Goal: Transaction & Acquisition: Book appointment/travel/reservation

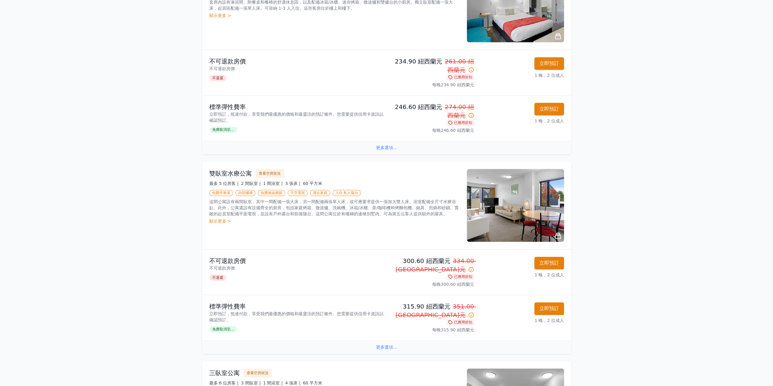
scroll to position [820, 0]
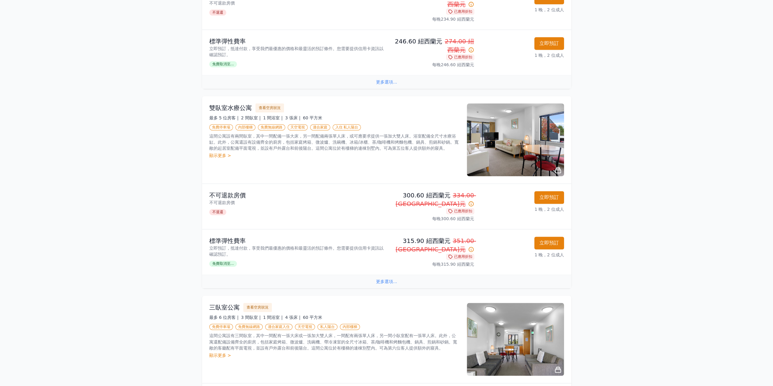
click at [392, 279] on font "更多選項..." at bounding box center [386, 281] width 21 height 5
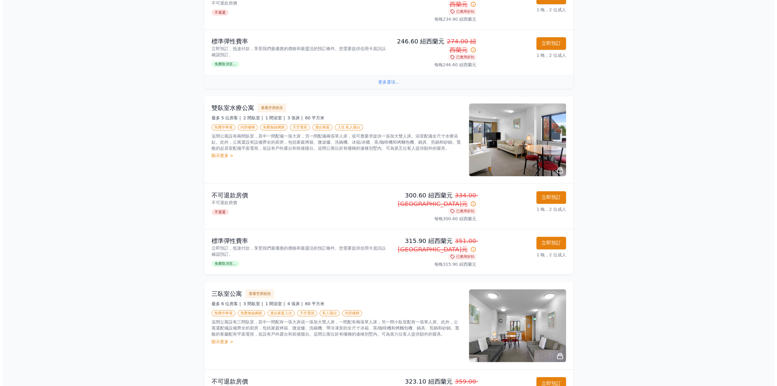
scroll to position [802, 0]
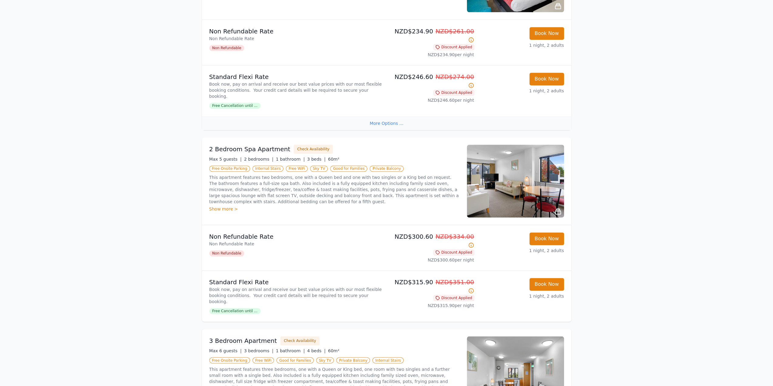
click at [236, 308] on span "Free Cancellation until ..." at bounding box center [234, 311] width 51 height 6
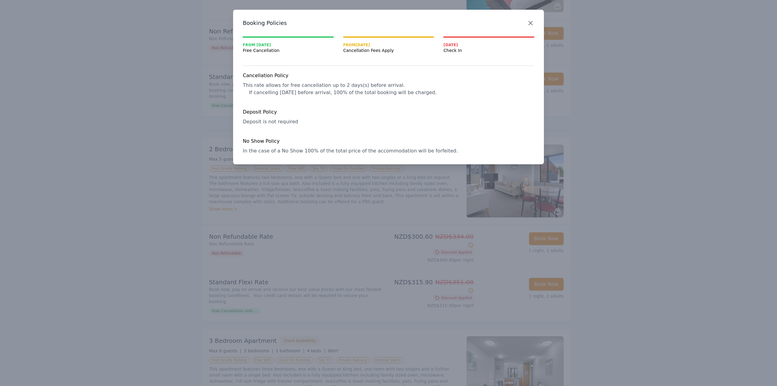
click at [533, 22] on icon "button" at bounding box center [530, 22] width 7 height 7
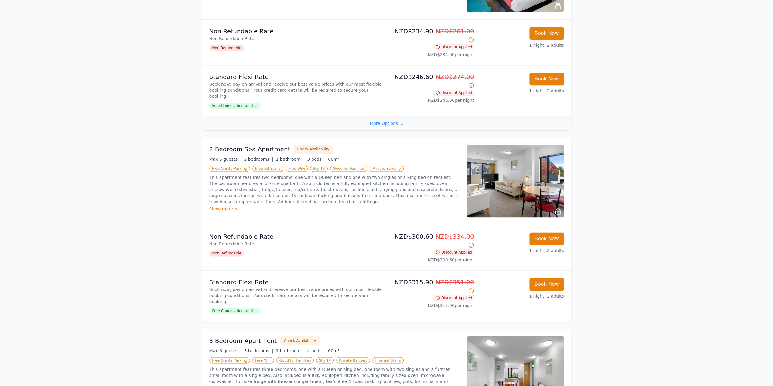
click at [219, 206] on div "Show more >" at bounding box center [334, 209] width 250 height 6
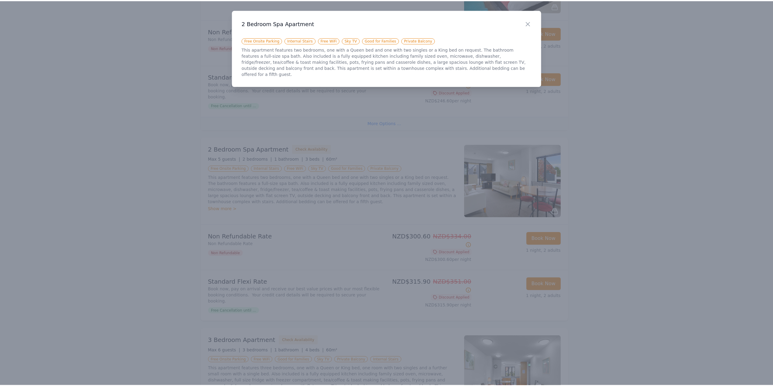
scroll to position [820, 0]
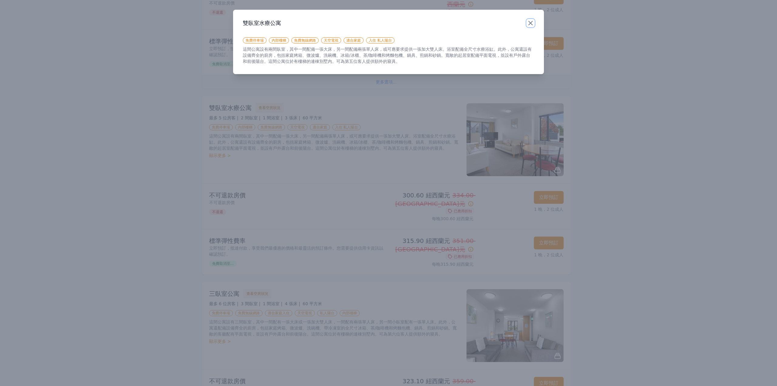
click at [533, 21] on icon "button" at bounding box center [530, 22] width 7 height 7
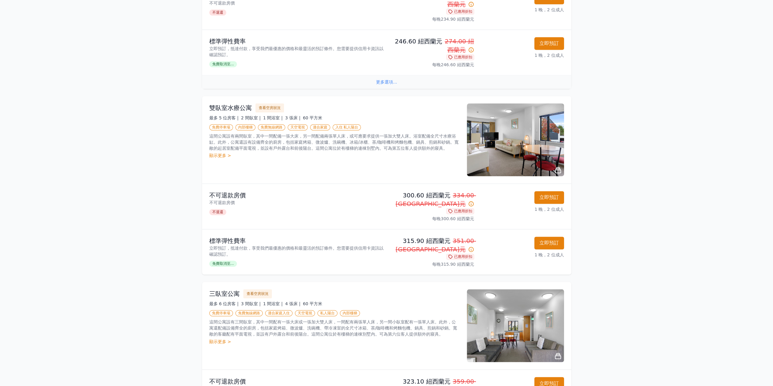
scroll to position [802, 0]
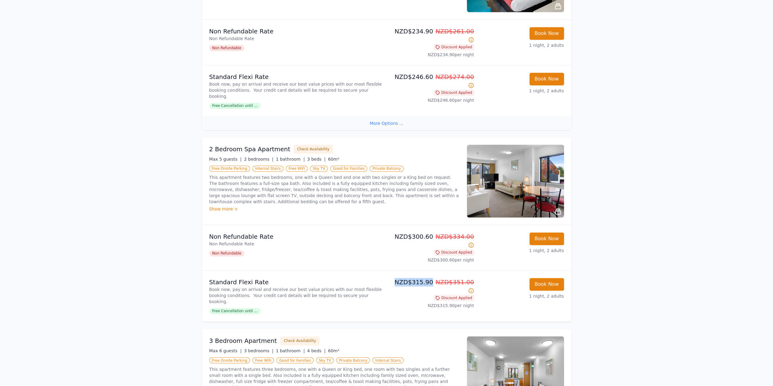
drag, startPoint x: 393, startPoint y: 224, endPoint x: 426, endPoint y: 224, distance: 33.1
click at [426, 278] on p "NZD$315.90 NZD$351.00" at bounding box center [431, 286] width 85 height 17
drag, startPoint x: 257, startPoint y: 126, endPoint x: 300, endPoint y: 124, distance: 43.5
click at [300, 174] on p "This apartment features two bedrooms, one with a Queen bed and one with two sin…" at bounding box center [334, 189] width 250 height 30
click at [253, 174] on p "This apartment features two bedrooms, one with a Queen bed and one with two sin…" at bounding box center [334, 189] width 250 height 30
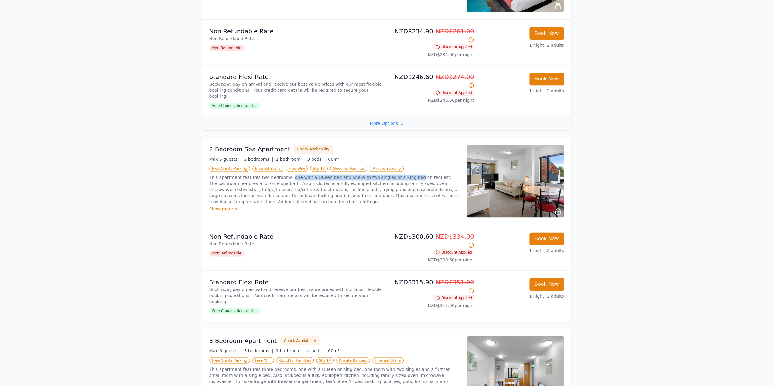
drag, startPoint x: 289, startPoint y: 125, endPoint x: 411, endPoint y: 125, distance: 121.8
click at [411, 174] on p "This apartment features two bedrooms, one with a Queen bed and one with two sin…" at bounding box center [334, 189] width 250 height 30
copy p "one with a Queen bed and one with two singles or a King bed"
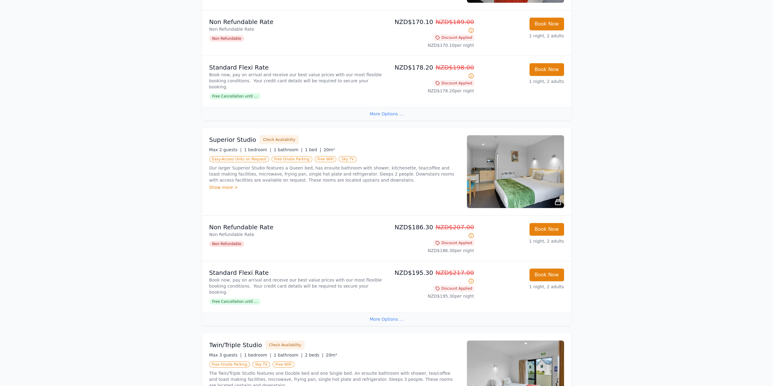
scroll to position [213, 0]
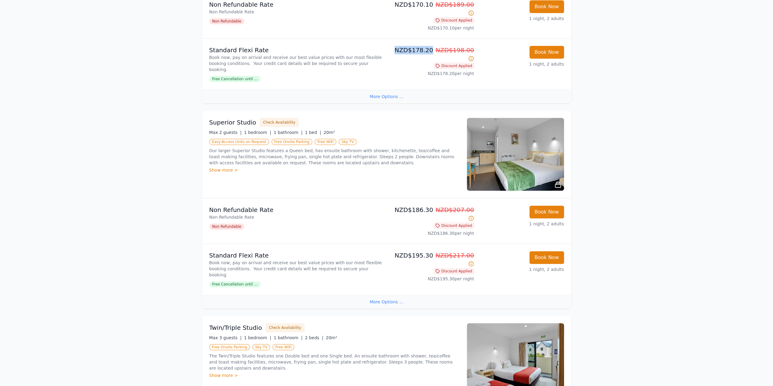
drag, startPoint x: 426, startPoint y: 42, endPoint x: 392, endPoint y: 45, distance: 34.2
click at [392, 46] on p "NZD$178.20 NZD$198.00" at bounding box center [431, 54] width 85 height 17
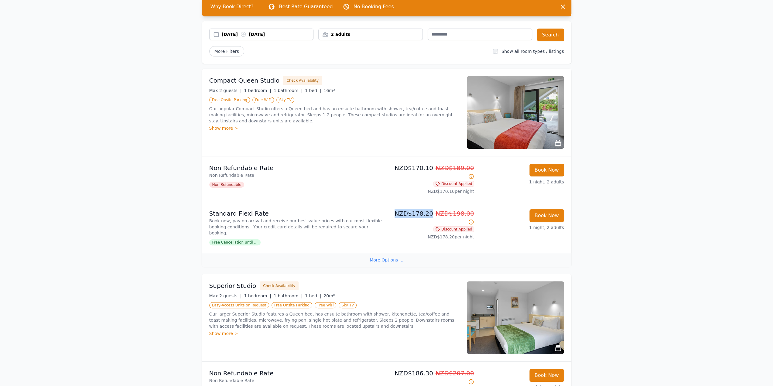
scroll to position [30, 0]
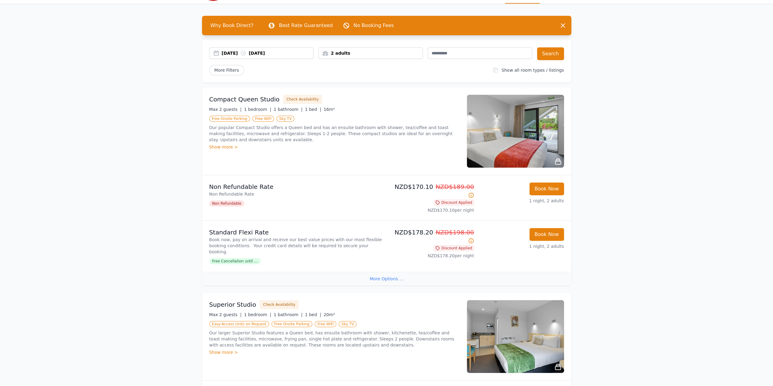
click at [376, 272] on div "More Options ..." at bounding box center [386, 279] width 369 height 14
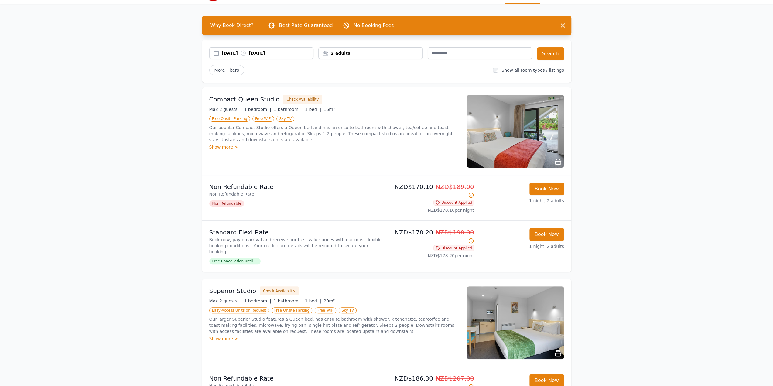
click at [352, 51] on div "2 adults" at bounding box center [371, 53] width 104 height 6
click at [327, 78] on div at bounding box center [327, 76] width 9 height 9
click at [424, 72] on div "More Filters" at bounding box center [348, 70] width 279 height 10
click at [560, 53] on button "Search" at bounding box center [550, 53] width 27 height 13
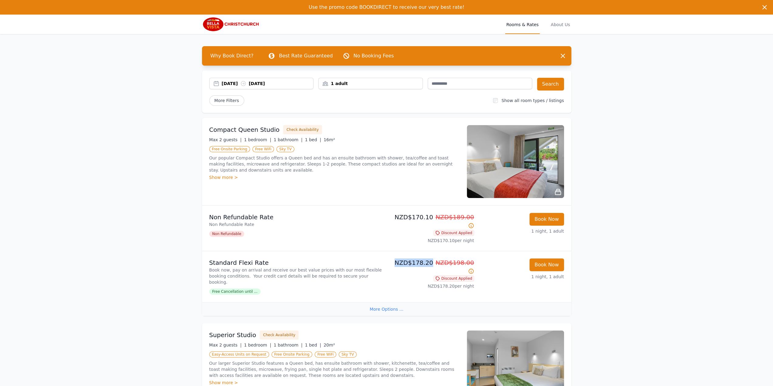
drag, startPoint x: 392, startPoint y: 257, endPoint x: 425, endPoint y: 258, distance: 33.1
click at [425, 258] on p "NZD$178.20 NZD$198.00" at bounding box center [431, 266] width 85 height 17
copy p "NZD$178.20"
click at [401, 85] on div "1 adult" at bounding box center [371, 83] width 104 height 6
click at [365, 105] on div at bounding box center [362, 106] width 9 height 9
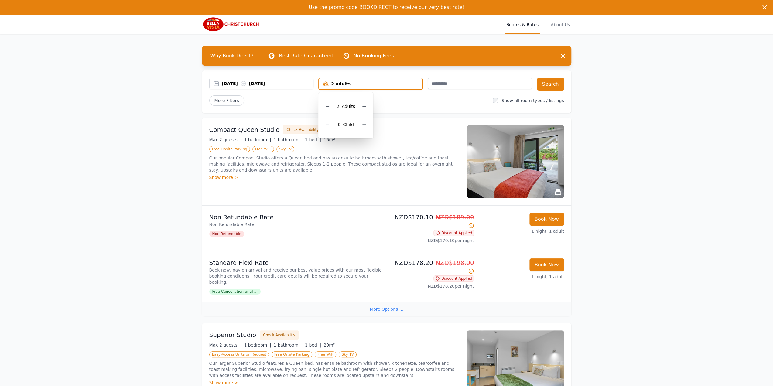
click at [431, 100] on div "More Filters" at bounding box center [348, 100] width 279 height 10
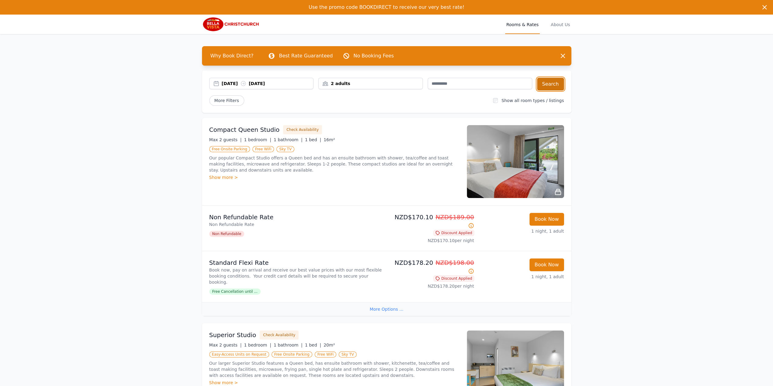
click at [553, 85] on button "Search" at bounding box center [550, 84] width 27 height 13
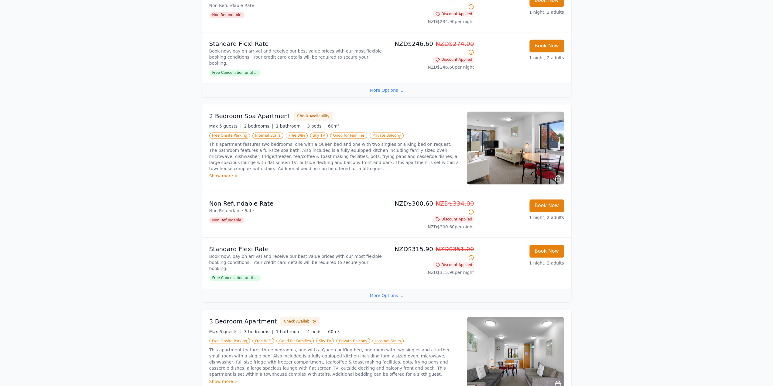
scroll to position [850, 0]
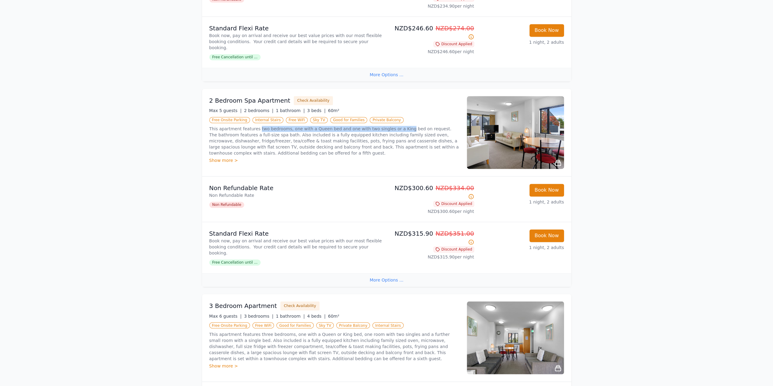
drag, startPoint x: 257, startPoint y: 76, endPoint x: 402, endPoint y: 79, distance: 144.2
click at [402, 126] on p "This apartment features two bedrooms, one with a Queen bed and one with two sin…" at bounding box center [334, 141] width 250 height 30
click at [411, 126] on p "This apartment features two bedrooms, one with a Queen bed and one with two sin…" at bounding box center [334, 141] width 250 height 30
drag, startPoint x: 210, startPoint y: 49, endPoint x: 287, endPoint y: 49, distance: 76.8
click at [287, 96] on div "2 Bedroom Spa Apartment Check Availability" at bounding box center [334, 100] width 250 height 9
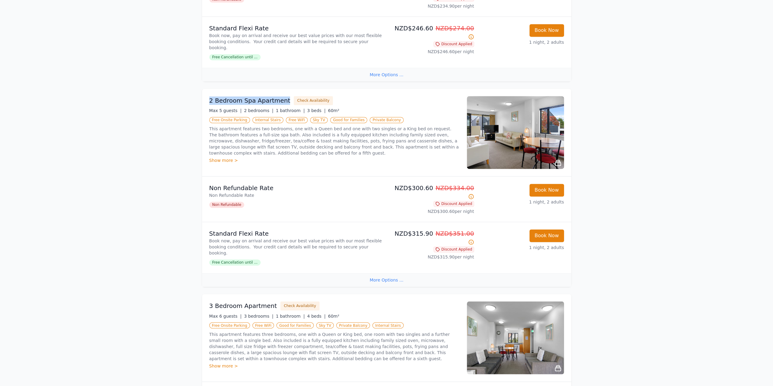
copy h3 "2 Bedroom Spa Apartment"
